Goal: Transaction & Acquisition: Purchase product/service

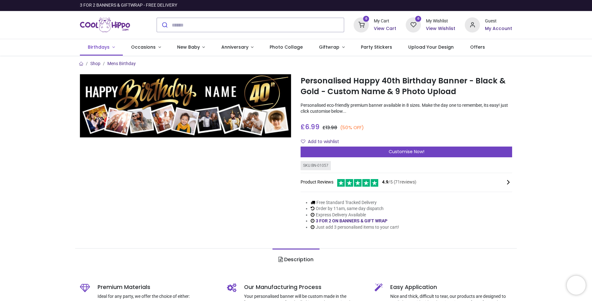
click at [108, 45] on span "Birthdays" at bounding box center [99, 47] width 22 height 6
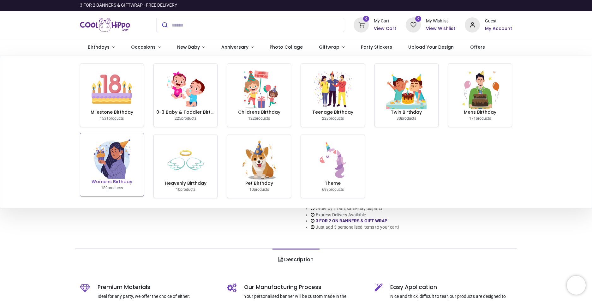
click at [121, 165] on img at bounding box center [112, 158] width 40 height 40
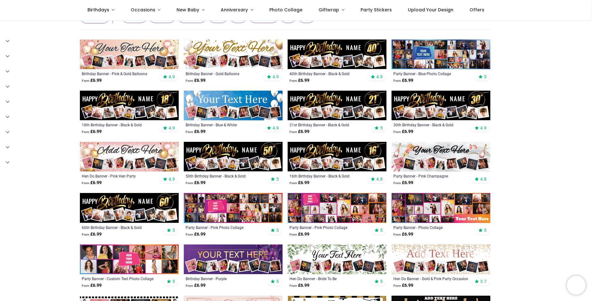
scroll to position [253, 0]
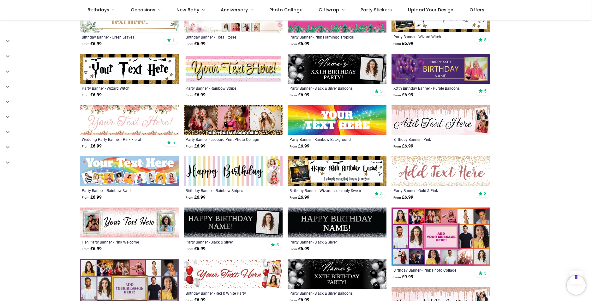
scroll to position [915, 0]
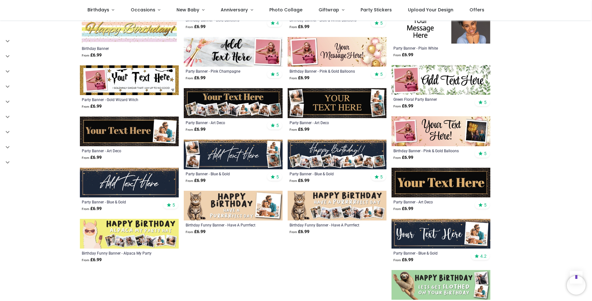
scroll to position [1420, 0]
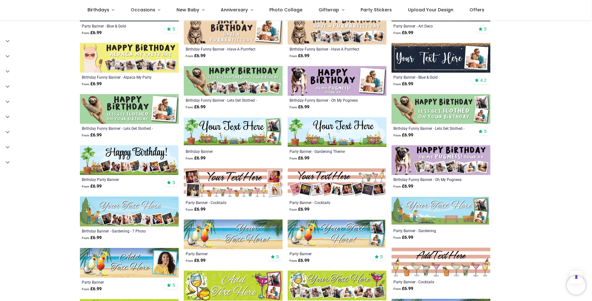
scroll to position [1452, 0]
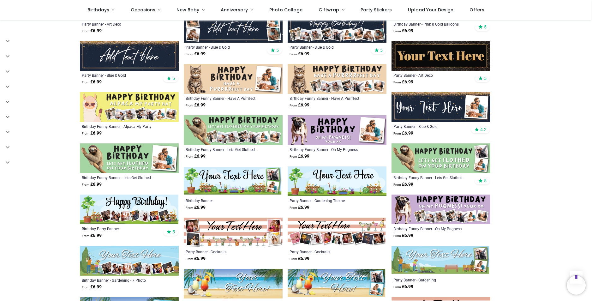
scroll to position [380, 0]
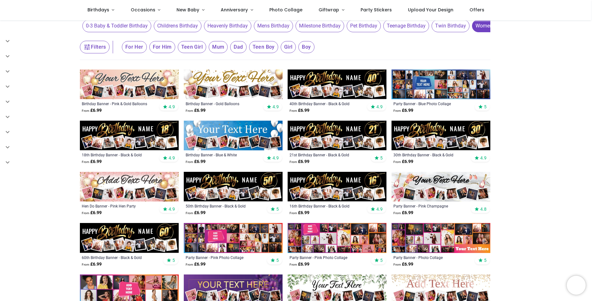
scroll to position [254, 0]
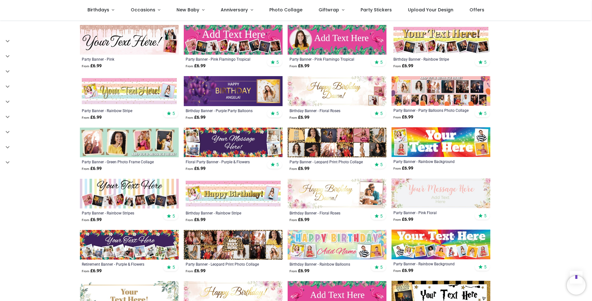
scroll to position [728, 0]
